Goal: Download file/media

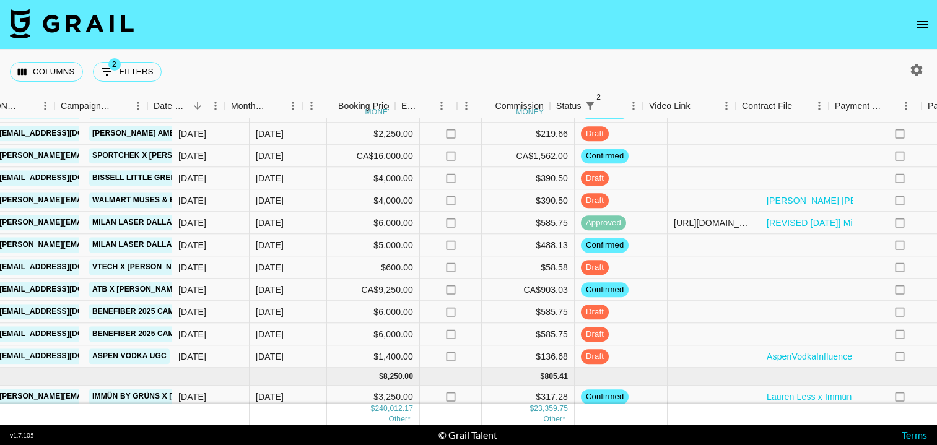
scroll to position [1989, 763]
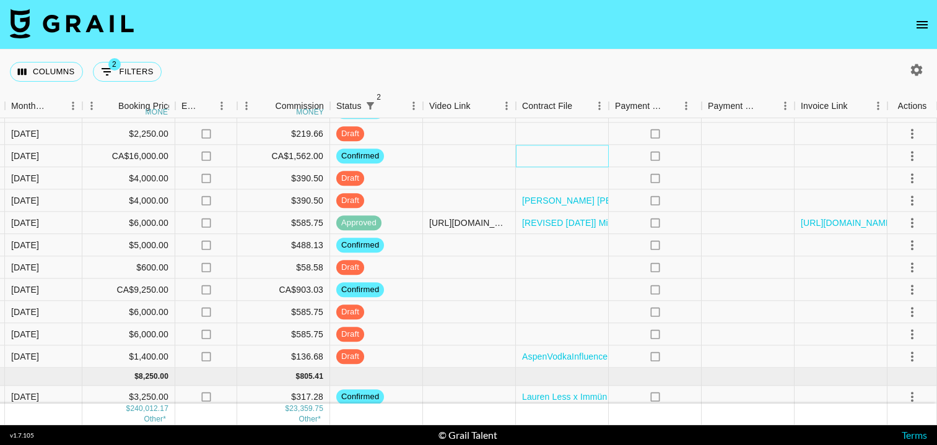
click at [579, 160] on div at bounding box center [562, 157] width 93 height 22
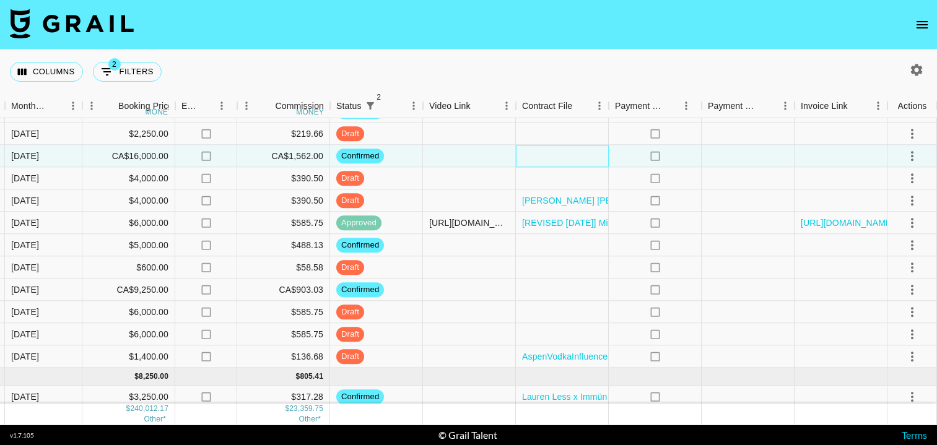
click at [579, 160] on div at bounding box center [562, 157] width 93 height 22
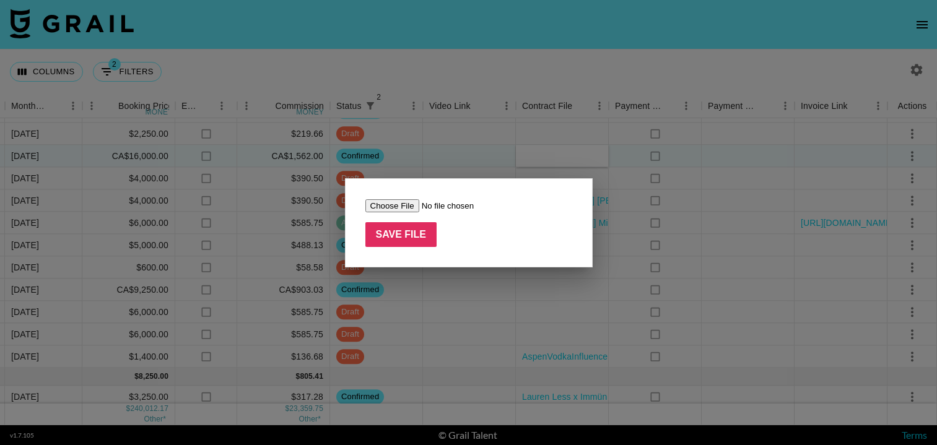
click at [387, 203] on input "file" at bounding box center [443, 205] width 157 height 13
type input "C:\fakepath\COUNTERSIGNED_SportChek Influencer Agreement - [PERSON_NAME] Runnin…"
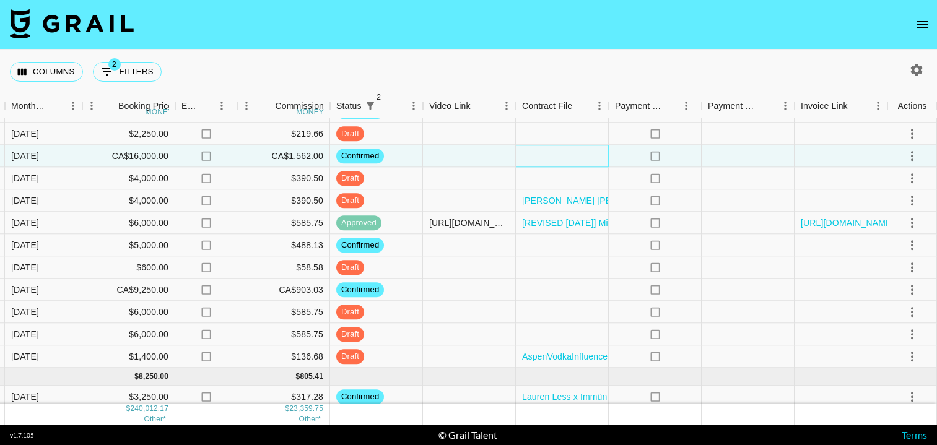
click at [558, 164] on div at bounding box center [562, 157] width 93 height 22
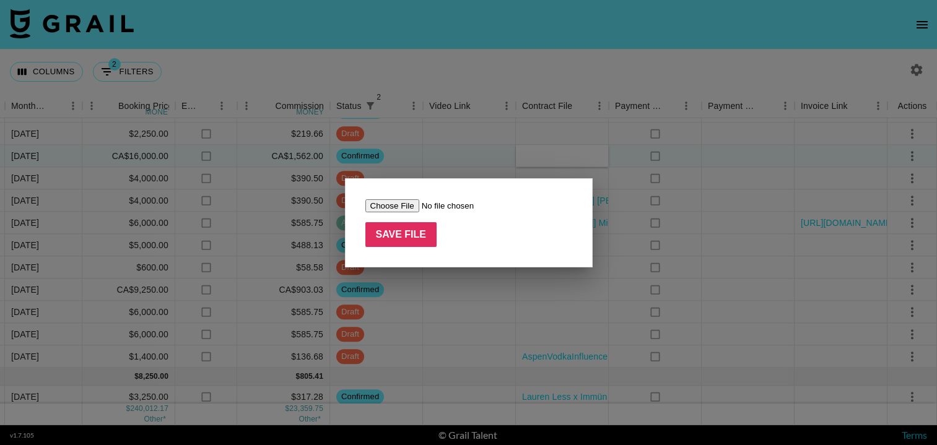
click at [387, 206] on input "file" at bounding box center [443, 205] width 157 height 13
type input "C:\fakepath\COUNTERSIGNED_SportChek Influencer Agreement - [PERSON_NAME] Runnin…"
click at [418, 235] on input "Save File" at bounding box center [401, 234] width 72 height 25
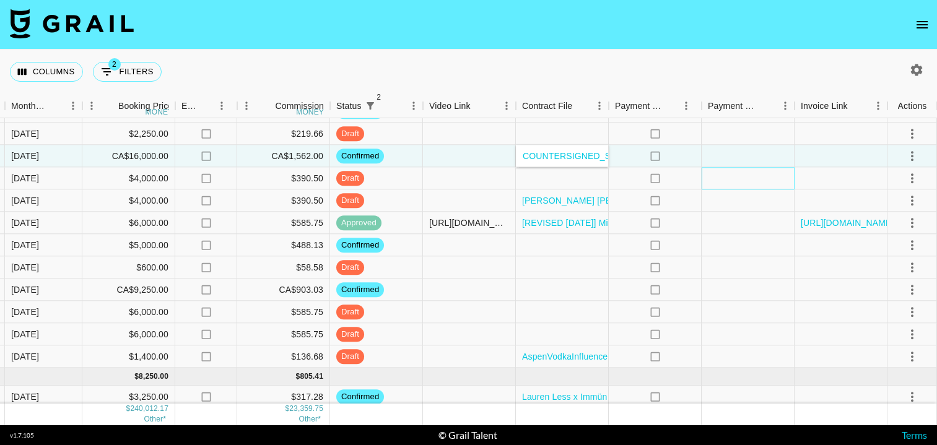
click at [746, 168] on div at bounding box center [748, 179] width 93 height 22
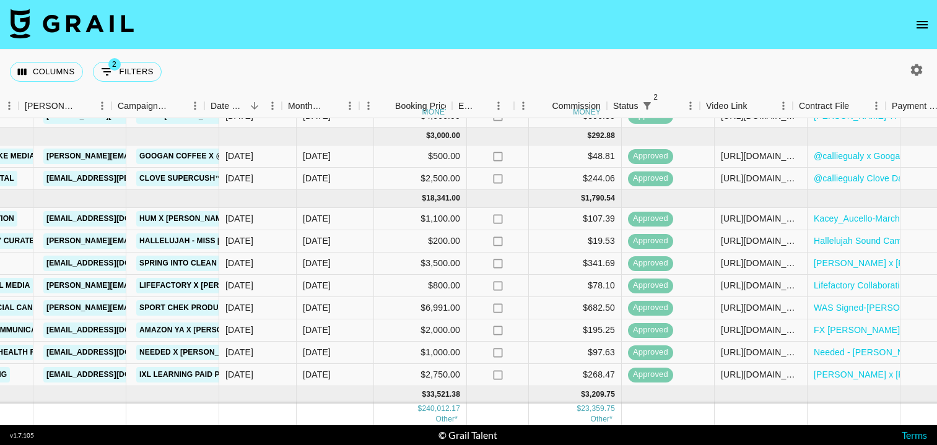
scroll to position [31, 435]
